Goal: Information Seeking & Learning: Find specific fact

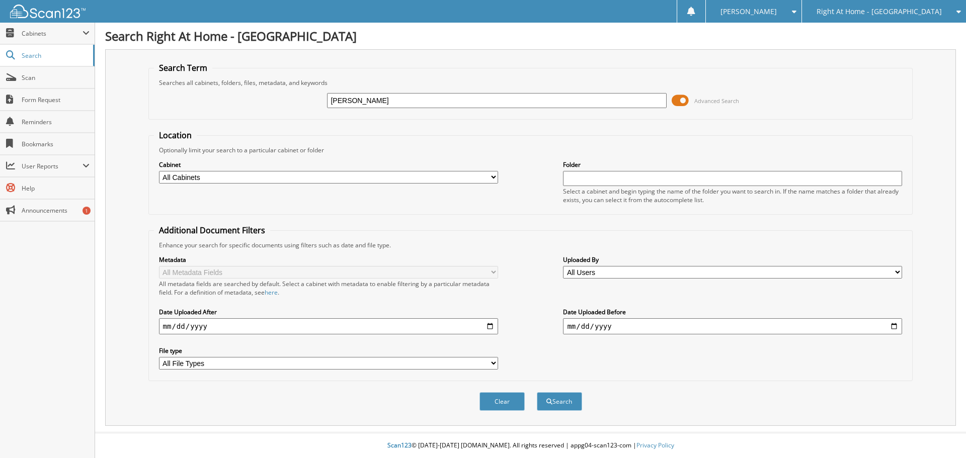
type input "[PERSON_NAME]"
click at [537, 392] on button "Search" at bounding box center [559, 401] width 45 height 19
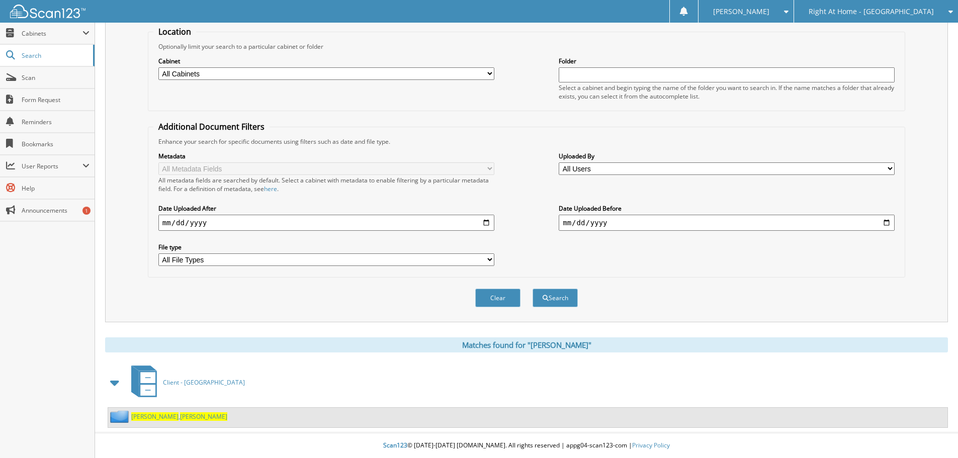
scroll to position [104, 0]
click at [180, 421] on span "Dorothy" at bounding box center [203, 417] width 47 height 9
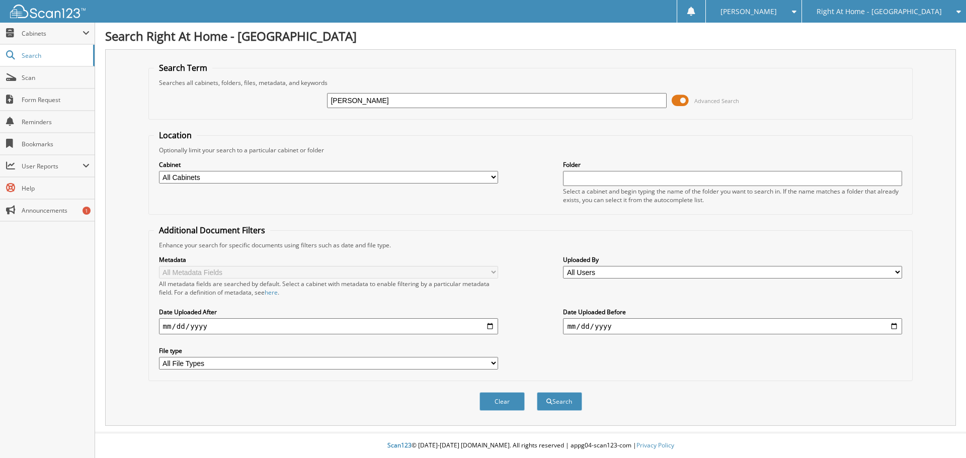
type input "gibson"
click at [537, 392] on button "Search" at bounding box center [559, 401] width 45 height 19
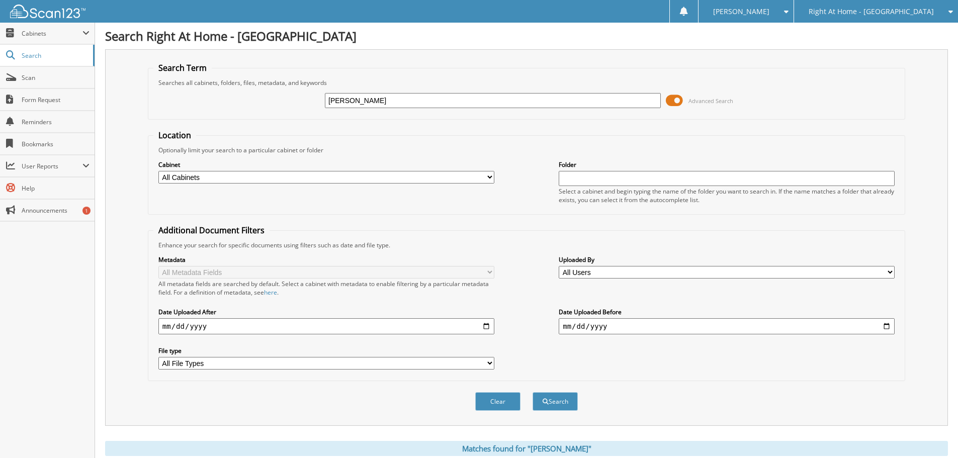
drag, startPoint x: 363, startPoint y: 98, endPoint x: 165, endPoint y: 96, distance: 198.8
click at [165, 96] on div "gibson Advanced Search" at bounding box center [526, 100] width 747 height 27
type input "eva"
click at [533, 392] on button "Search" at bounding box center [555, 401] width 45 height 19
drag, startPoint x: 354, startPoint y: 103, endPoint x: 121, endPoint y: 114, distance: 232.7
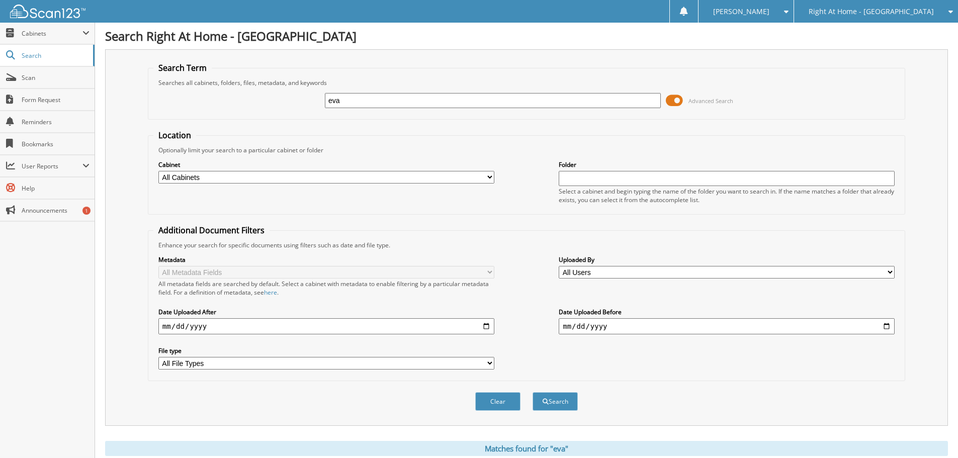
click at [126, 119] on div "Search Term Searches all cabinets, folders, files, metadata, and keywords [PERS…" at bounding box center [526, 237] width 843 height 377
type input "[PERSON_NAME]"
click at [533, 392] on button "Search" at bounding box center [555, 401] width 45 height 19
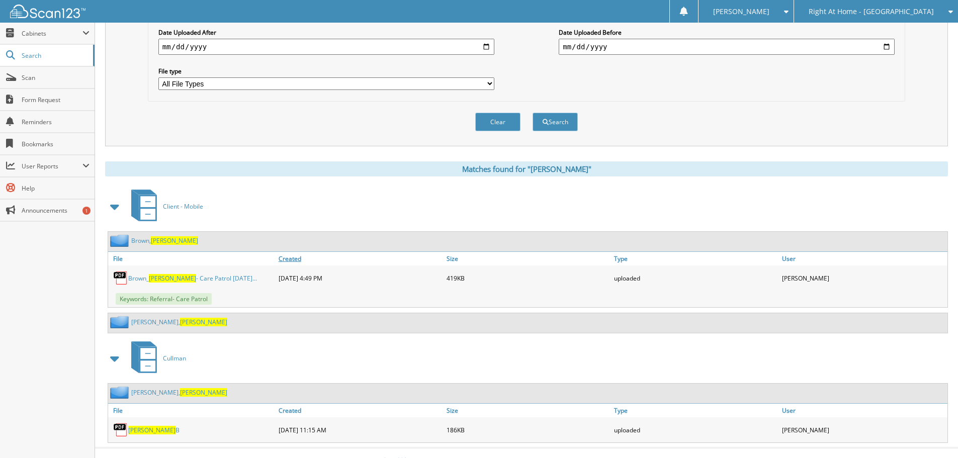
scroll to position [295, 0]
